Goal: Entertainment & Leisure: Consume media (video, audio)

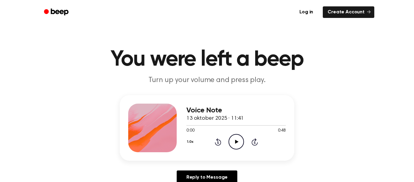
click at [237, 146] on icon "Play Audio" at bounding box center [236, 141] width 15 height 15
click at [236, 144] on icon "Pause Audio" at bounding box center [236, 141] width 15 height 15
click at [236, 142] on icon at bounding box center [236, 141] width 3 height 4
click at [236, 142] on icon "Pause Audio" at bounding box center [236, 141] width 15 height 15
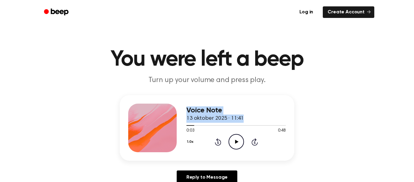
drag, startPoint x: 191, startPoint y: 125, endPoint x: 174, endPoint y: 126, distance: 16.5
click at [174, 126] on div "Voice Note 13 oktober 2025 · 11:41 0:03 0:48 Your browser does not support the …" at bounding box center [207, 127] width 175 height 65
click at [187, 125] on div at bounding box center [190, 125] width 8 height 1
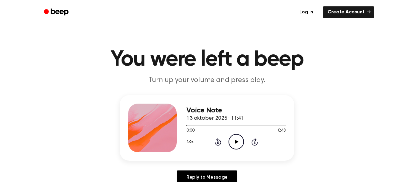
click at [237, 150] on div "Voice Note 13 oktober 2025 · 11:41 0:00 0:48 Your browser does not support the …" at bounding box center [235, 127] width 99 height 48
click at [236, 145] on icon "Play Audio" at bounding box center [236, 141] width 15 height 15
click at [236, 140] on icon "Pause Audio" at bounding box center [236, 141] width 15 height 15
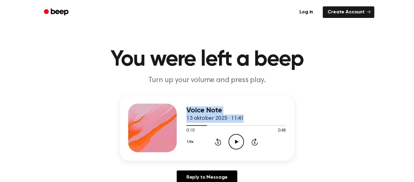
drag, startPoint x: 205, startPoint y: 125, endPoint x: 181, endPoint y: 126, distance: 24.6
click at [181, 126] on div "Voice Note 13 oktober 2025 · 11:41 0:10 0:48 Your browser does not support the …" at bounding box center [207, 127] width 175 height 65
click at [188, 126] on div at bounding box center [235, 124] width 99 height 5
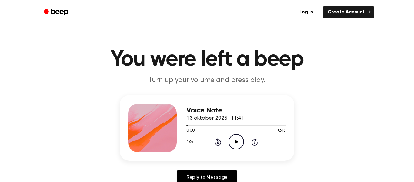
click at [235, 145] on icon "Play Audio" at bounding box center [236, 141] width 15 height 15
click at [235, 141] on icon at bounding box center [236, 141] width 3 height 4
